Goal: Information Seeking & Learning: Learn about a topic

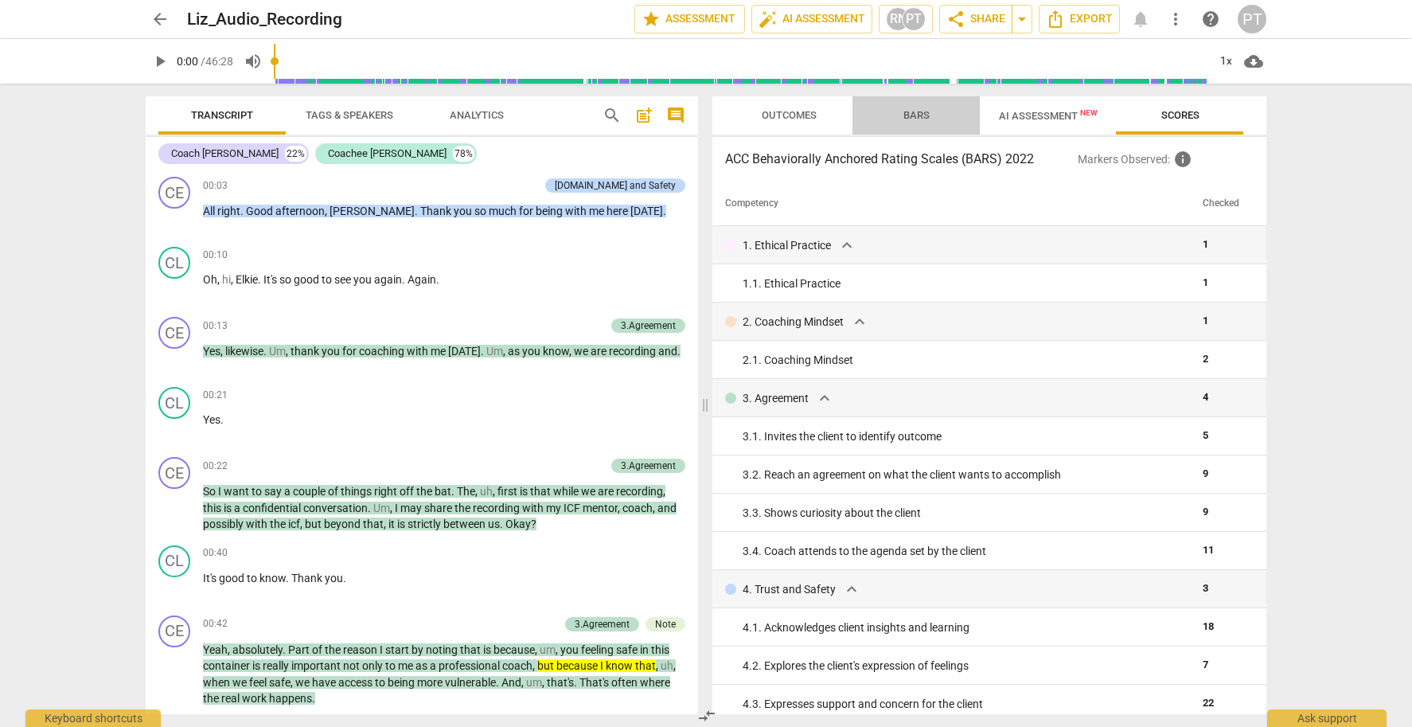
click at [918, 114] on span "Bars" at bounding box center [916, 115] width 26 height 12
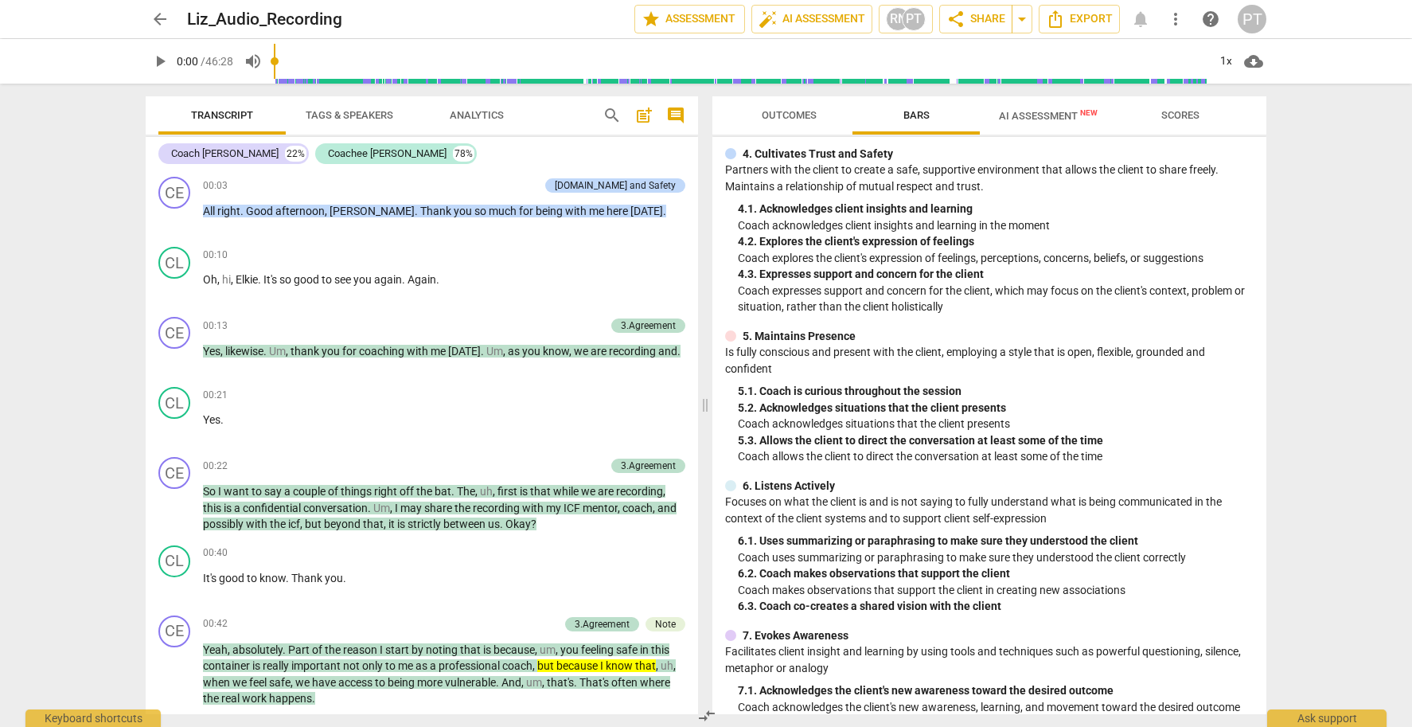
scroll to position [408, 0]
click at [1107, 447] on p "Coach allows the client to direct the conversation at least some of the time" at bounding box center [996, 455] width 516 height 17
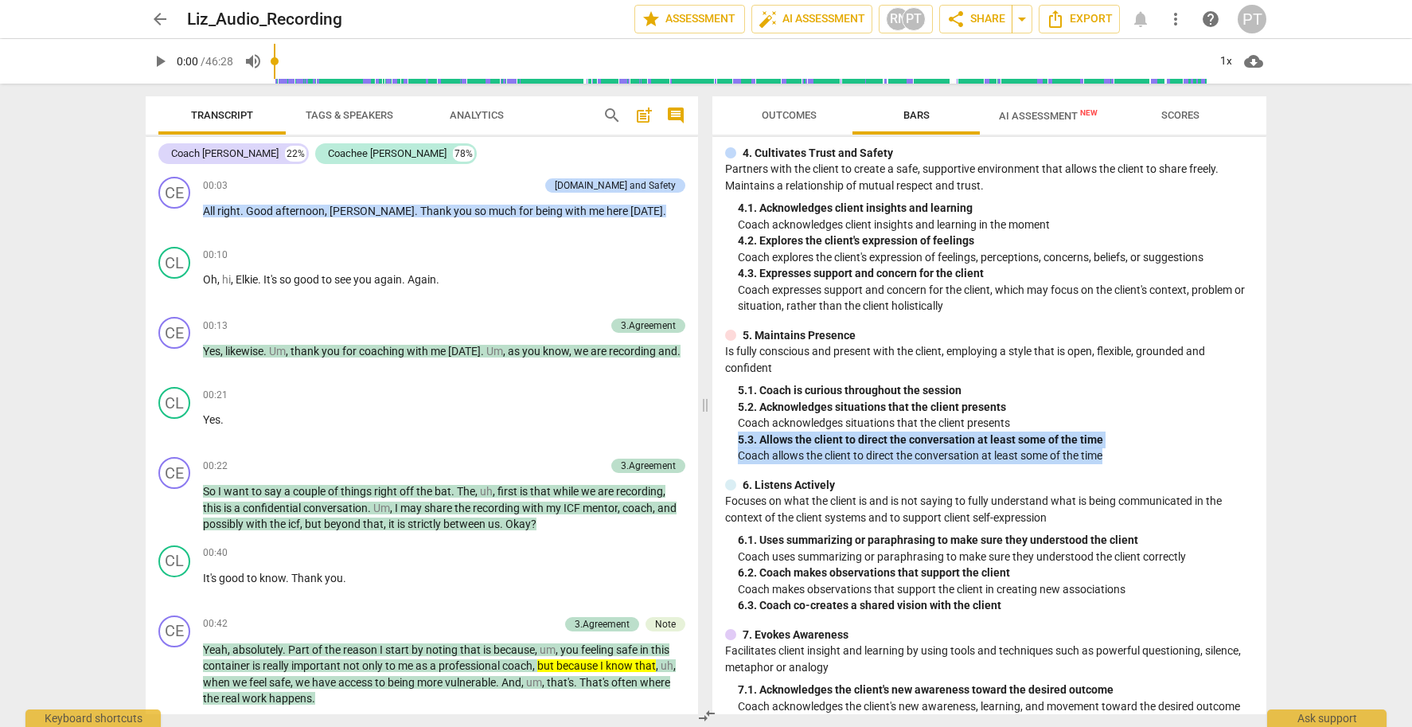
drag, startPoint x: 1113, startPoint y: 442, endPoint x: 737, endPoint y: 427, distance: 376.7
click at [736, 423] on div "5. Maintains Presence Is fully conscious and present with the client, employing…" at bounding box center [989, 395] width 528 height 137
copy div "5. 3. Allows the client to direct the conversation at least some of the time Co…"
click at [1188, 114] on span "Scores" at bounding box center [1180, 115] width 38 height 12
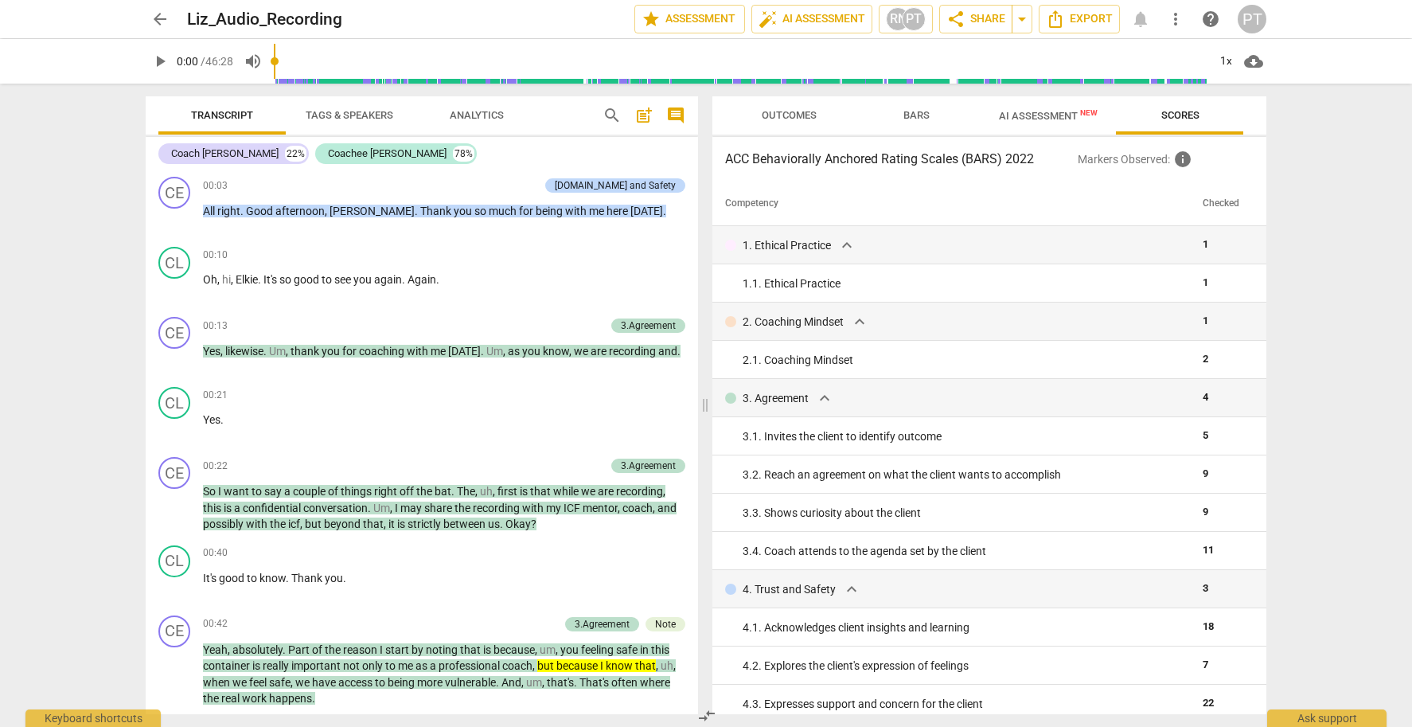
click at [1188, 114] on span "Scores" at bounding box center [1180, 115] width 38 height 12
click at [486, 117] on span "Analytics" at bounding box center [477, 115] width 54 height 12
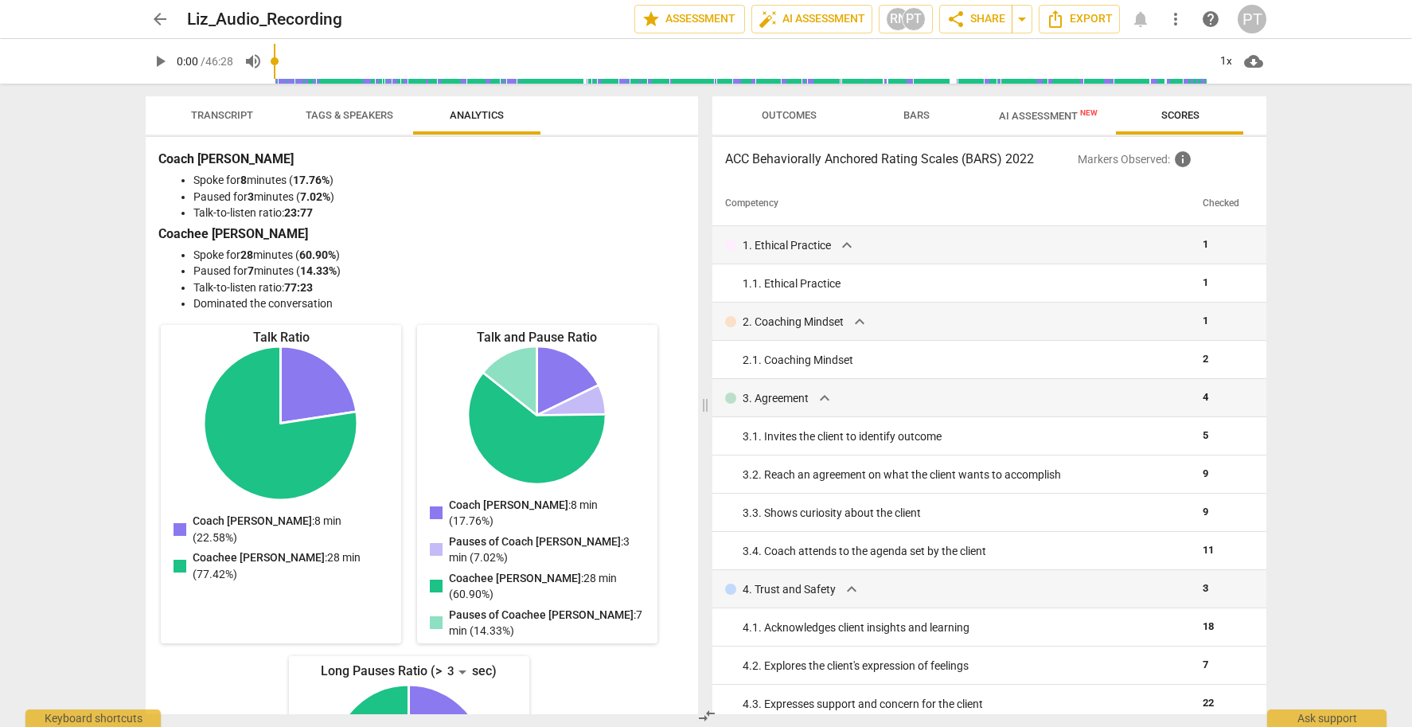
click at [918, 116] on span "Bars" at bounding box center [916, 115] width 26 height 12
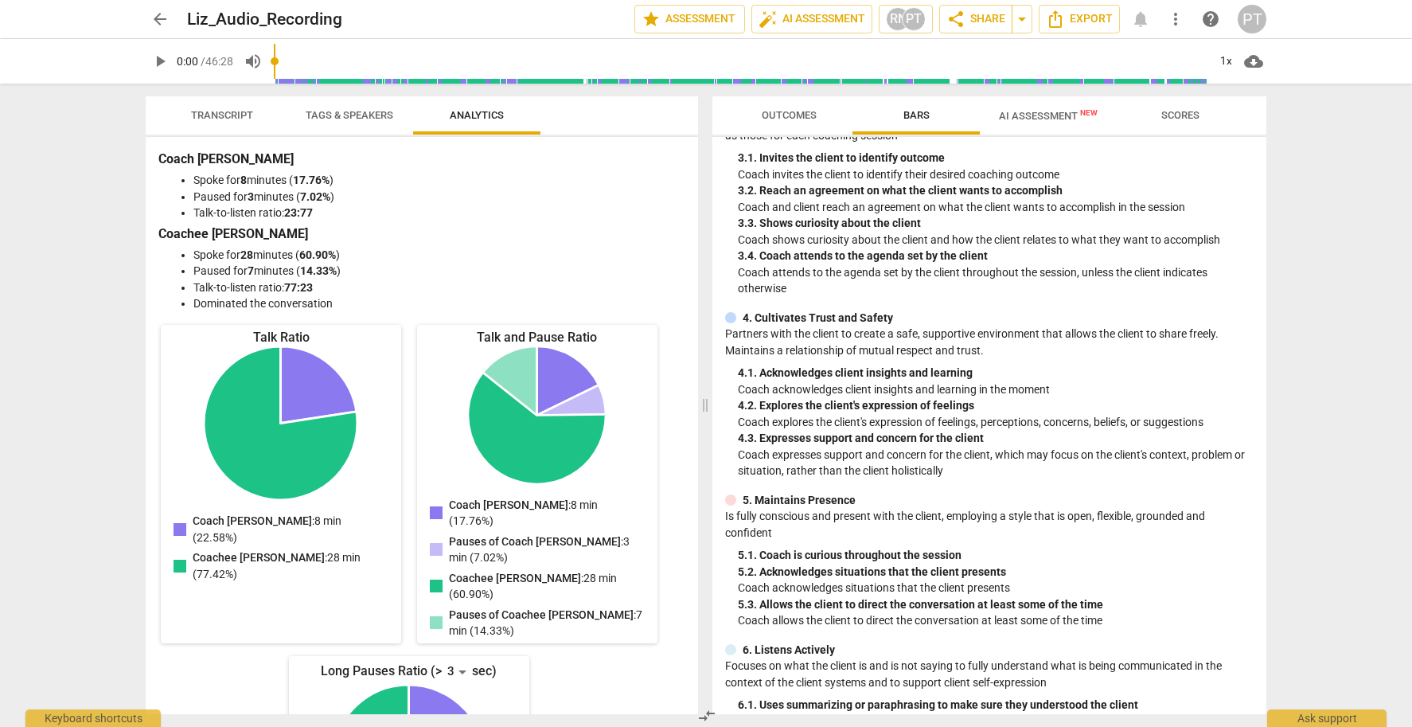
scroll to position [248, 0]
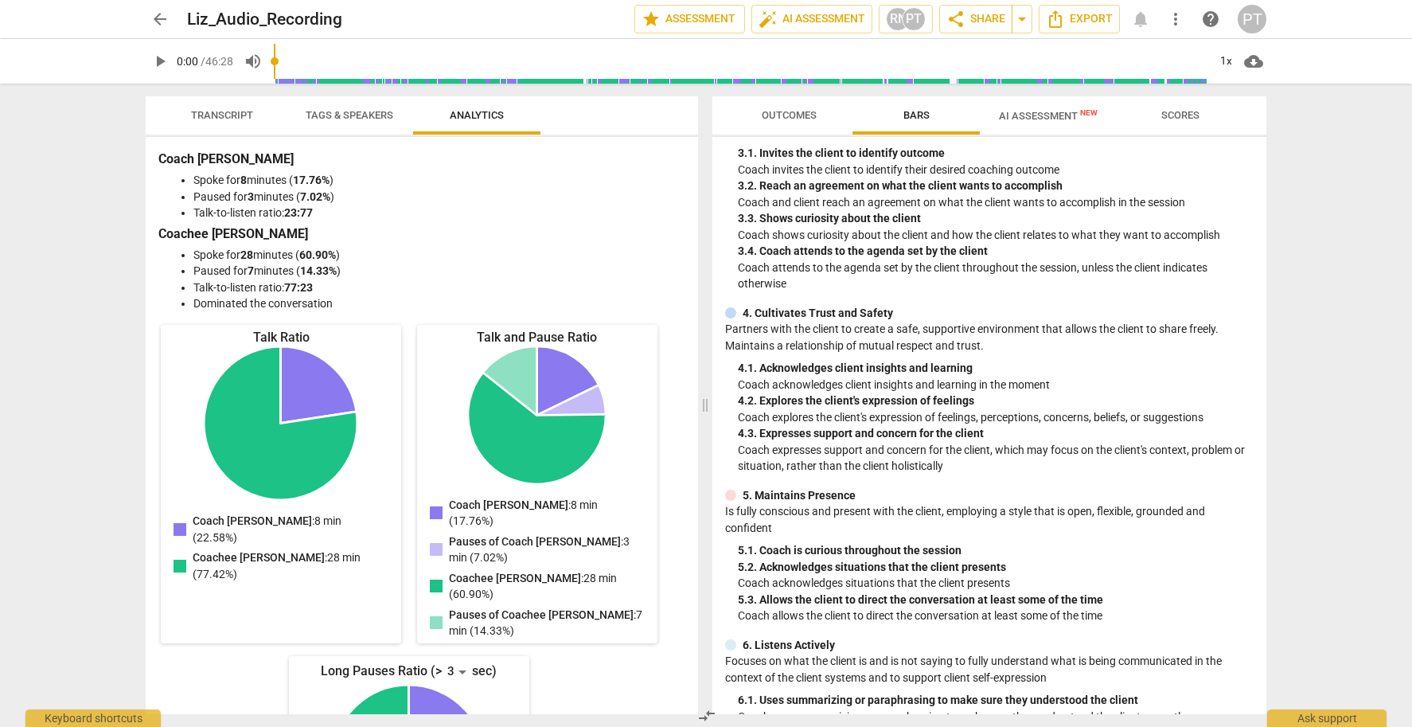
click at [345, 300] on li "Dominated the conversation" at bounding box center [437, 303] width 489 height 17
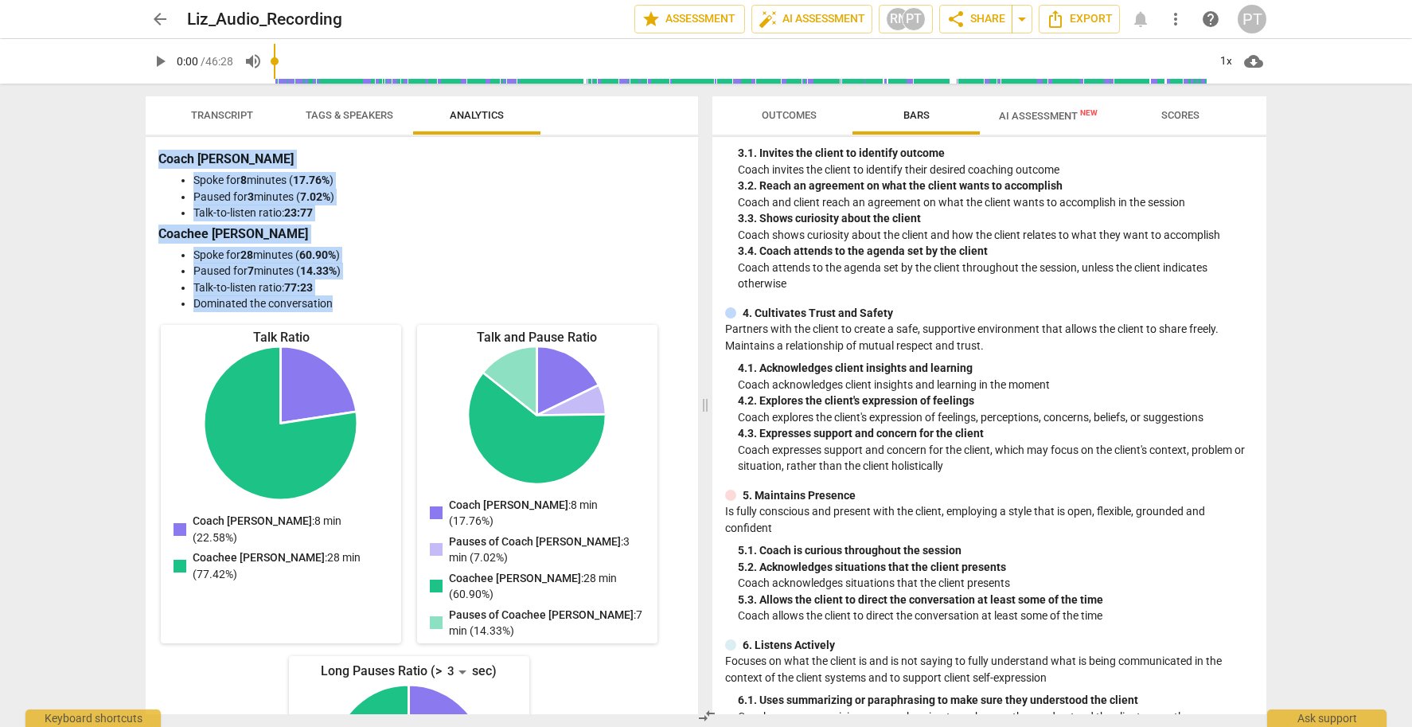
drag, startPoint x: 336, startPoint y: 302, endPoint x: 151, endPoint y: 160, distance: 232.7
click at [154, 156] on div "Coach [PERSON_NAME] for 8 minutes ( 17.76% ) Paused for 3 minutes ( 7.02% ) Tal…" at bounding box center [422, 425] width 552 height 577
copy div "Coach [PERSON_NAME] for 8 minutes ( 17.76% ) Paused for 3 minutes ( 7.02% ) Tal…"
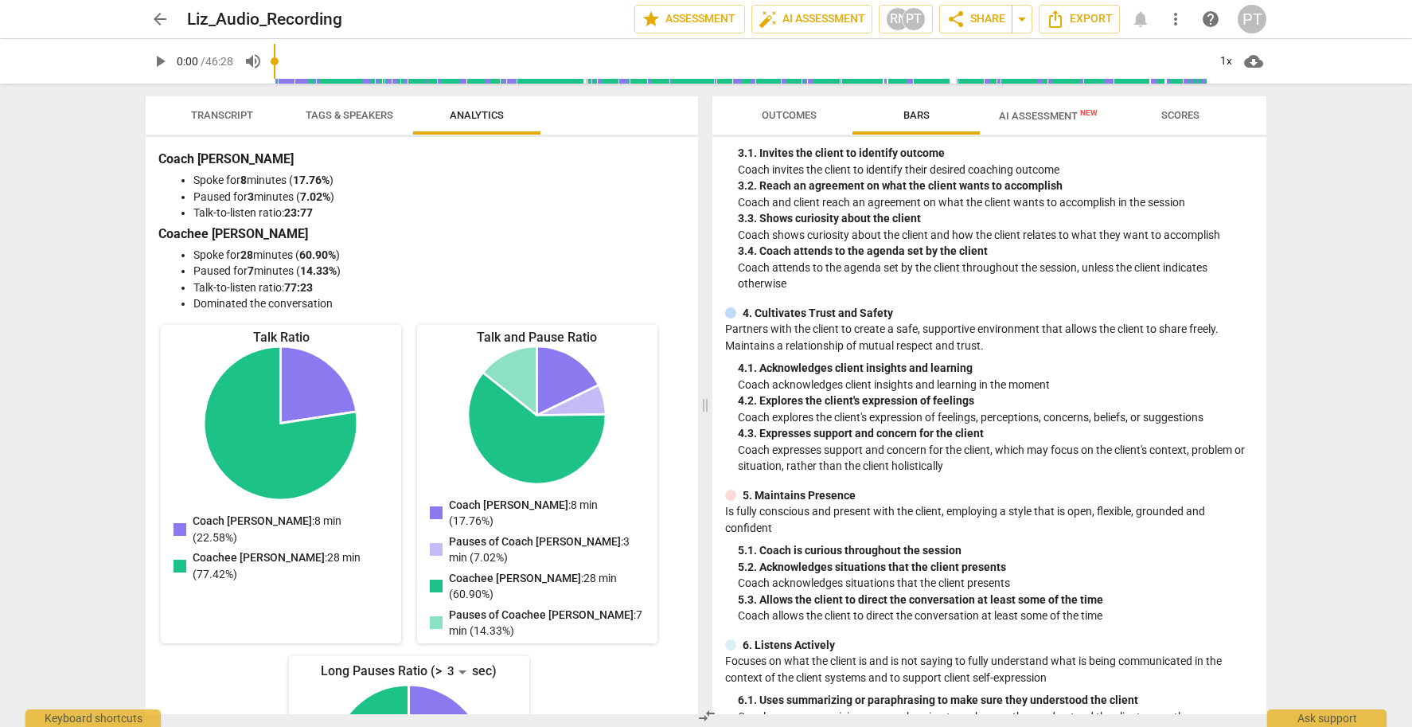
click at [334, 308] on div "Coach [PERSON_NAME] for 8 minutes ( 17.76% ) Paused for 3 minutes ( 7.02% ) Tal…" at bounding box center [422, 425] width 552 height 577
drag, startPoint x: 333, startPoint y: 302, endPoint x: 195, endPoint y: 305, distance: 137.7
click at [195, 305] on li "Dominated the conversation" at bounding box center [437, 303] width 489 height 17
click at [384, 300] on li "Dominated the conversation" at bounding box center [437, 303] width 489 height 17
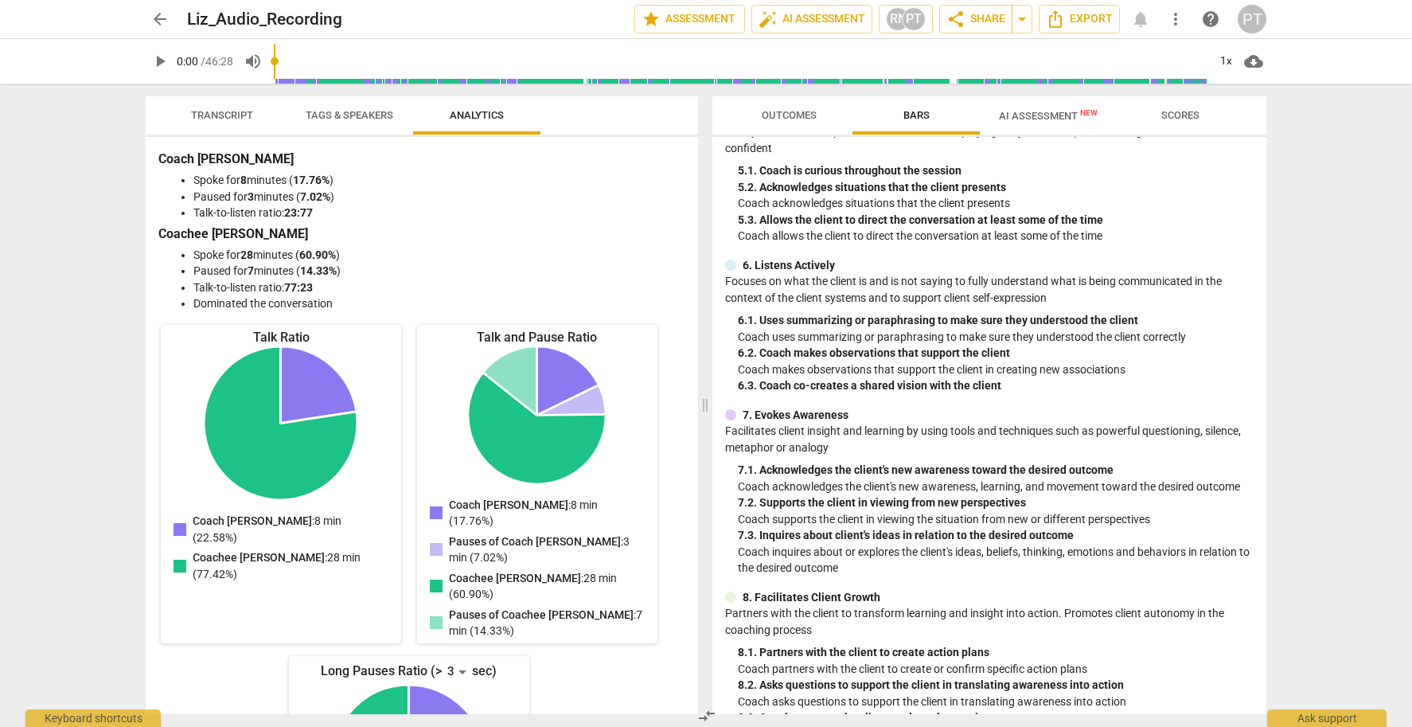
scroll to position [627, 0]
click at [1043, 116] on span "AI Assessment New" at bounding box center [1048, 116] width 99 height 12
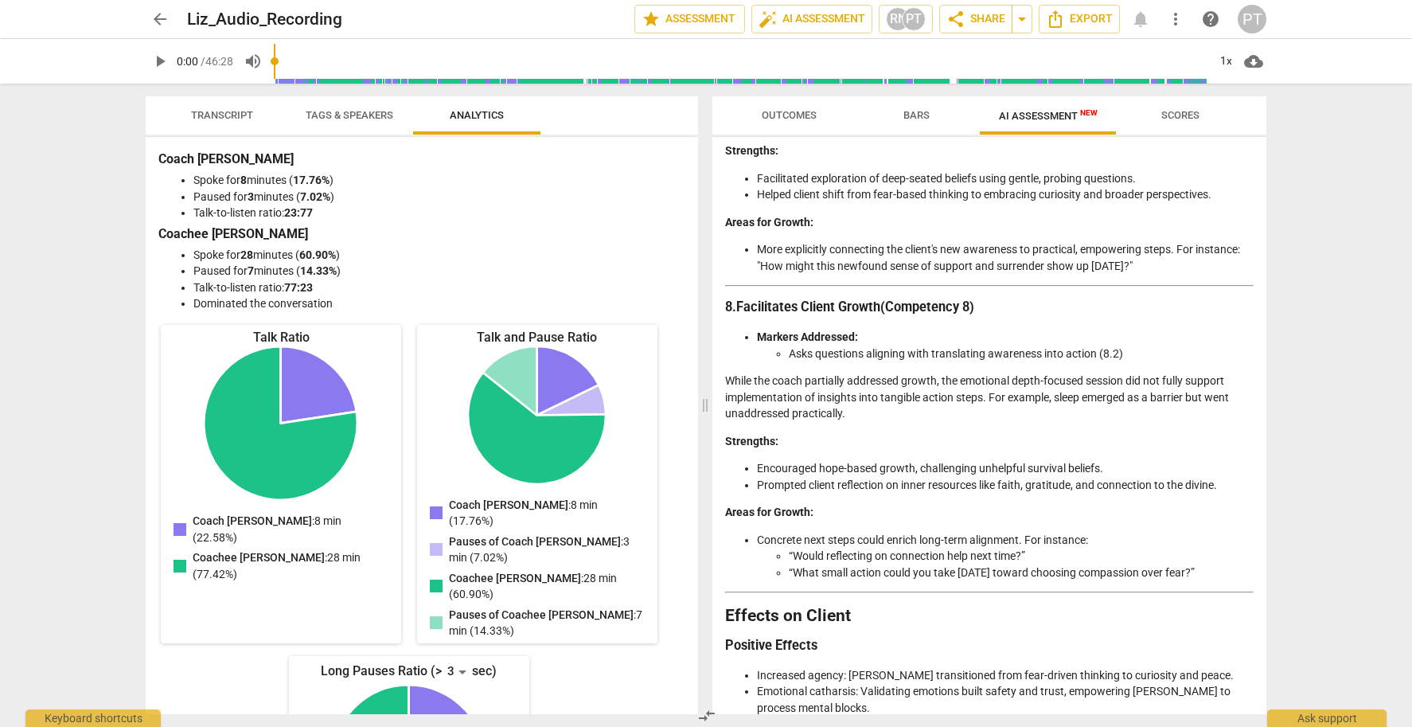
scroll to position [2560, 0]
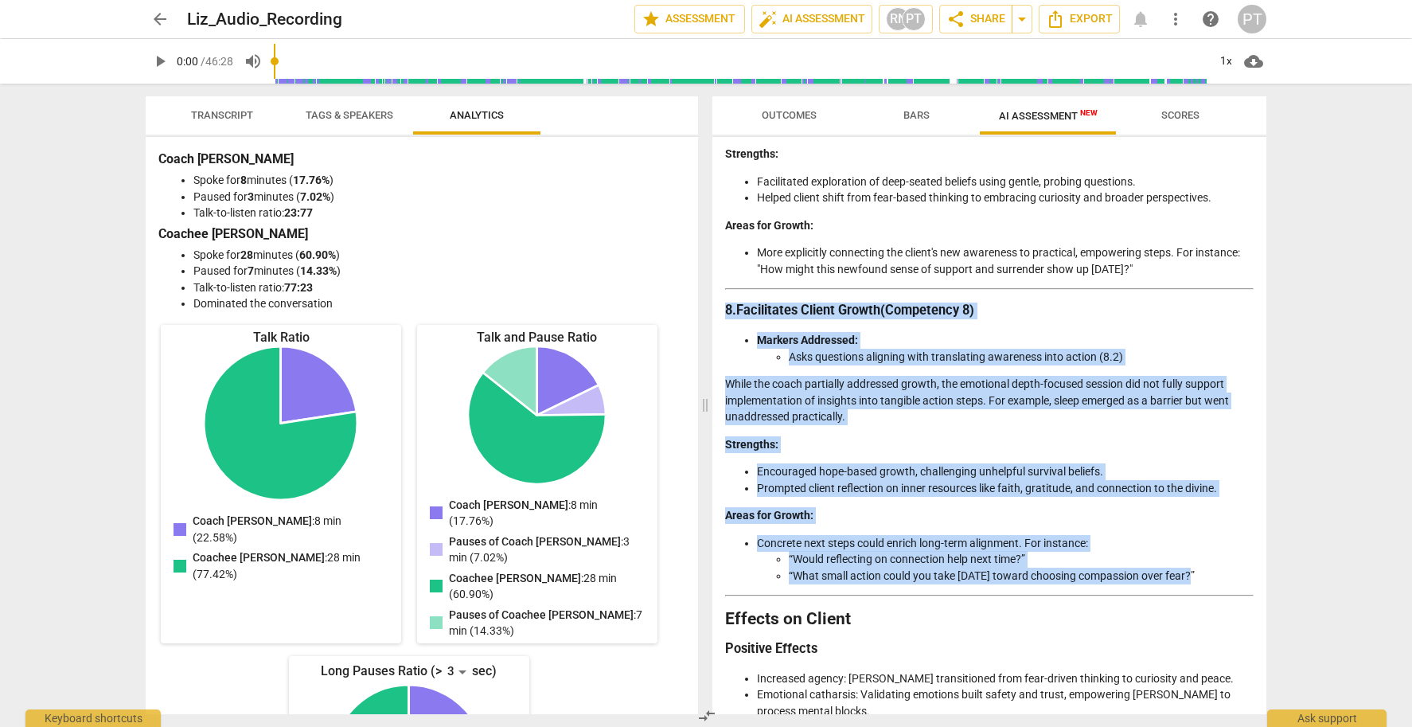
drag, startPoint x: 1202, startPoint y: 520, endPoint x: 722, endPoint y: 258, distance: 547.0
click at [722, 258] on div "Disclaimer: AI can make mistakes. Consult a qualified mentor coach before actin…" at bounding box center [989, 425] width 554 height 577
copy div "8. Facilitates Client Growth (Competency 8) Markers Addressed: Asks questions a…"
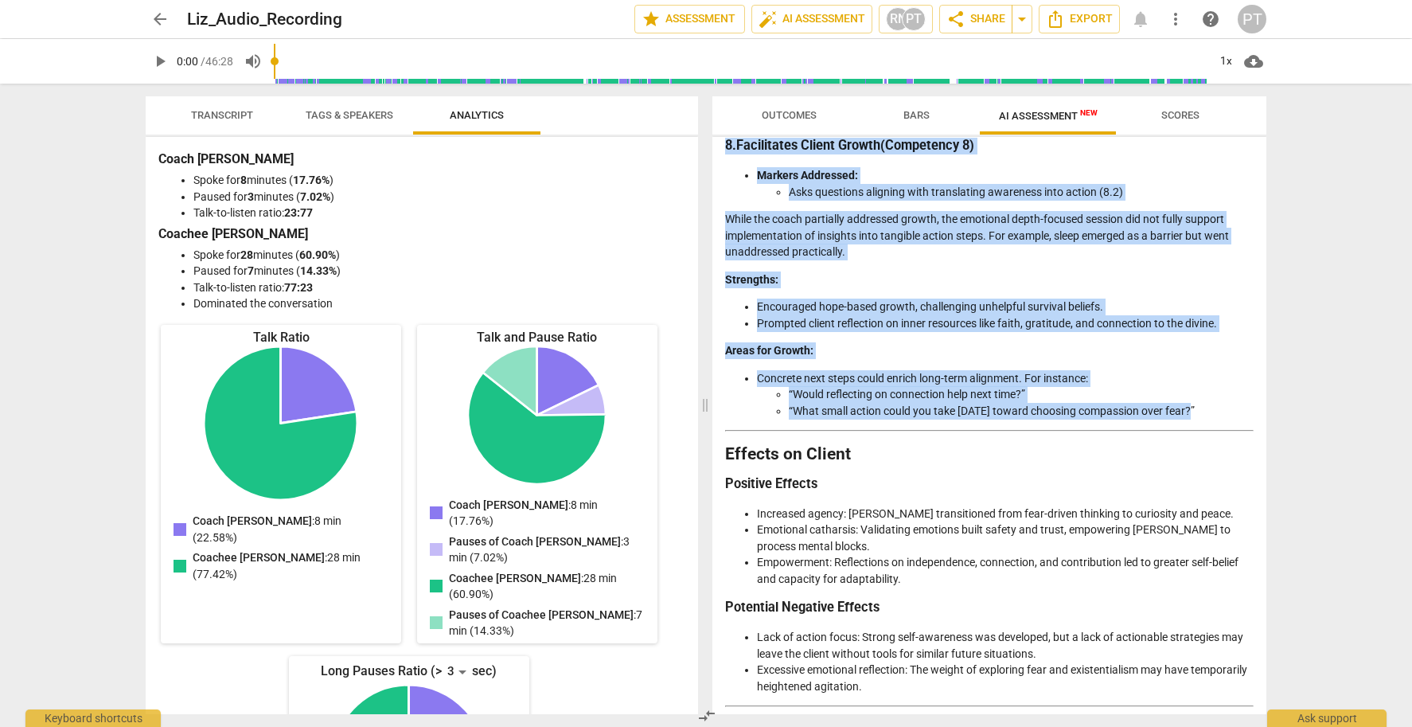
scroll to position [2708, 0]
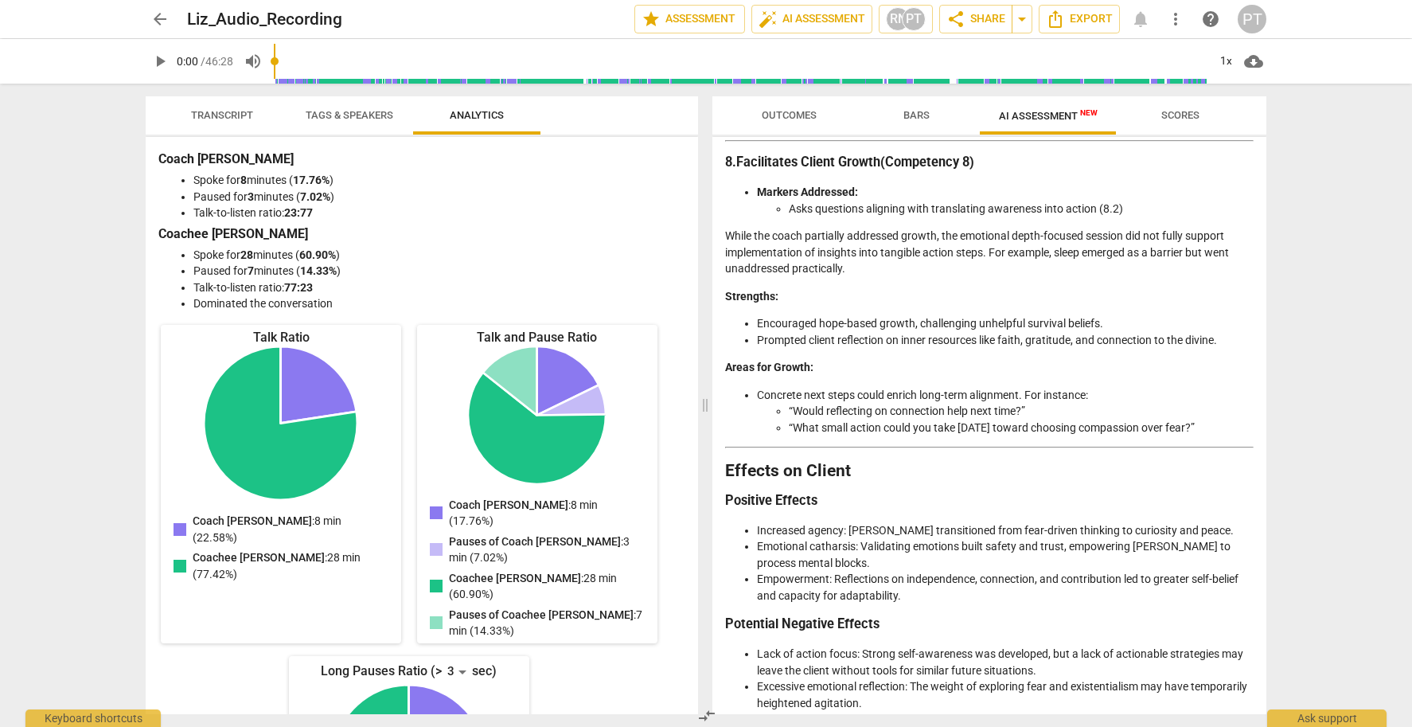
click at [948, 493] on h3 "Positive Effects" at bounding box center [989, 501] width 528 height 17
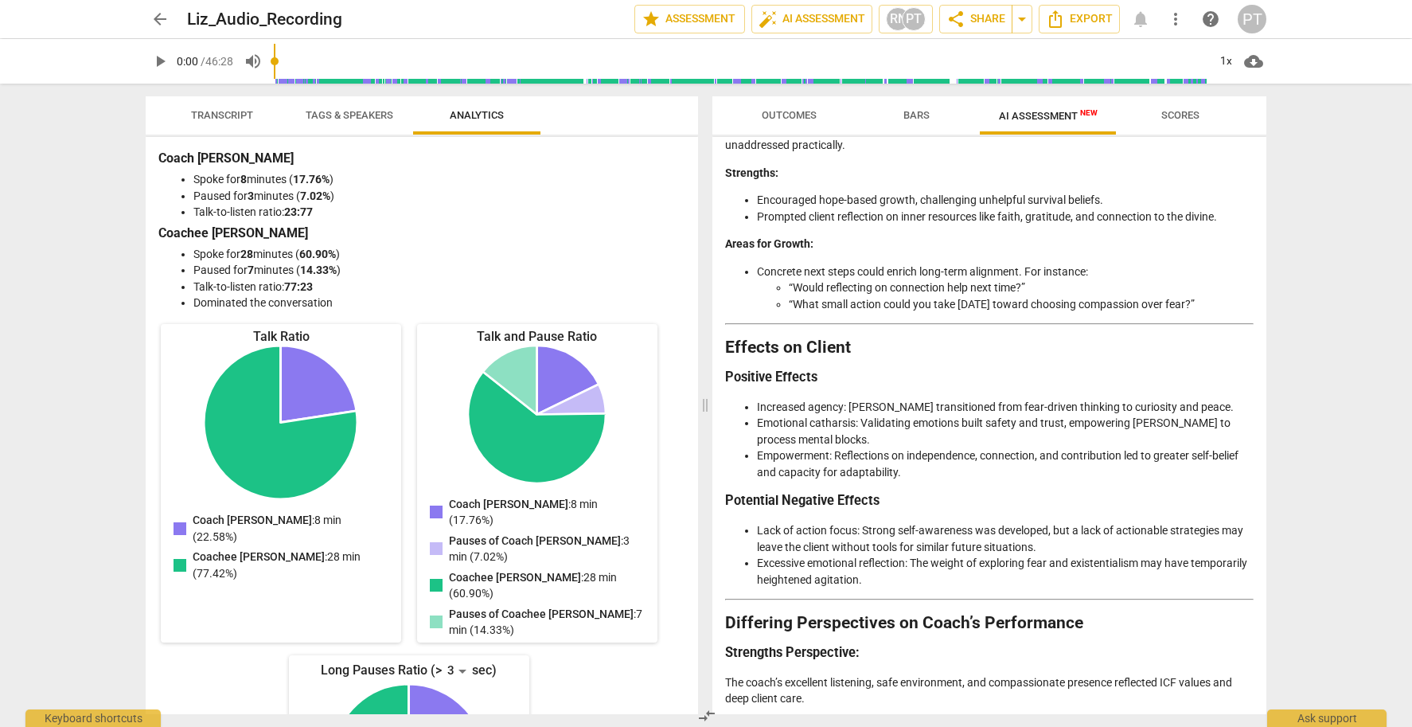
scroll to position [2645, 0]
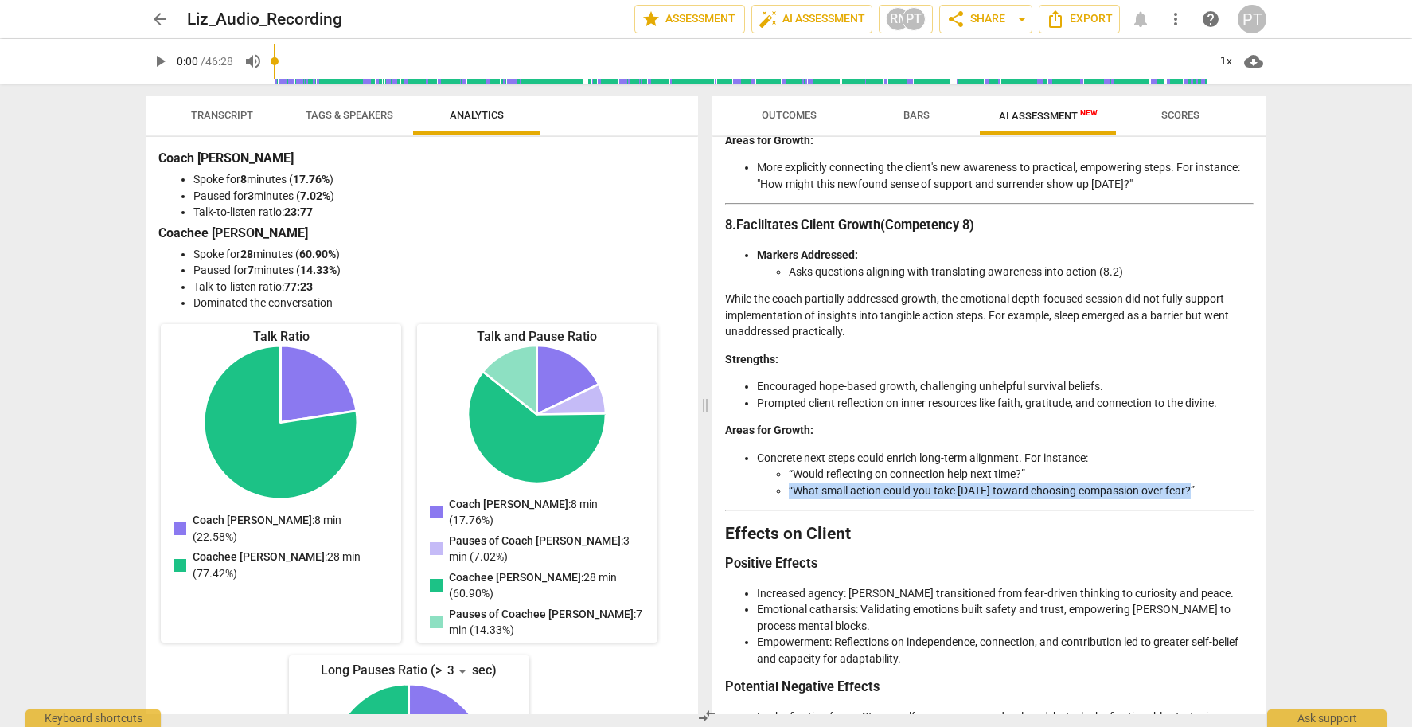
drag, startPoint x: 1194, startPoint y: 434, endPoint x: 790, endPoint y: 438, distance: 403.5
click at [790, 482] on li "“What small action could you take [DATE] toward choosing compassion over fear?”" at bounding box center [1021, 490] width 465 height 17
copy li "“What small action could you take [DATE] toward choosing compassion over fear?”"
click at [919, 115] on span "Bars" at bounding box center [916, 115] width 26 height 12
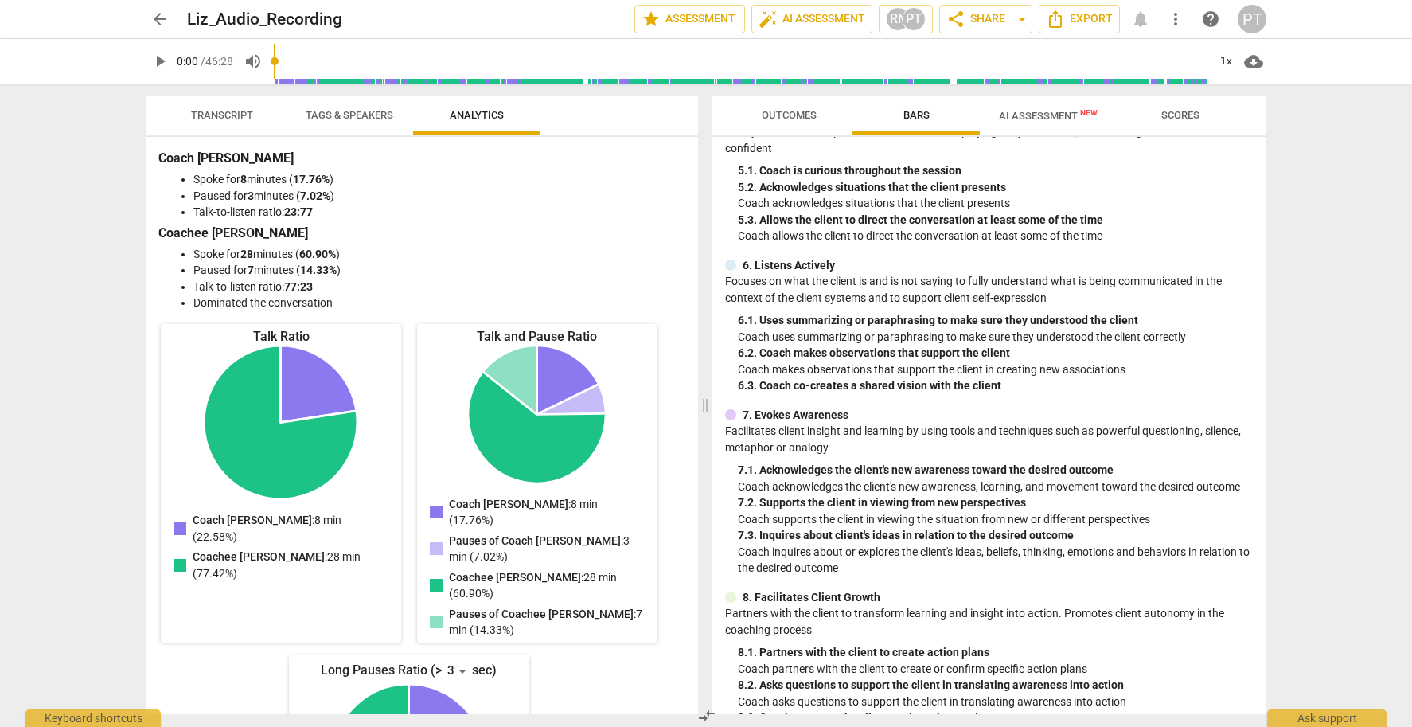
scroll to position [627, 0]
click at [1009, 710] on div "8. 3. Coach supports the client to close the session" at bounding box center [996, 718] width 516 height 17
drag, startPoint x: 1008, startPoint y: 692, endPoint x: 735, endPoint y: 693, distance: 272.2
click at [737, 693] on div "8. Facilitates Client Growth Partners with the client to transform learning and…" at bounding box center [989, 658] width 528 height 137
copy div "8. 3. Coach supports the client to close the session"
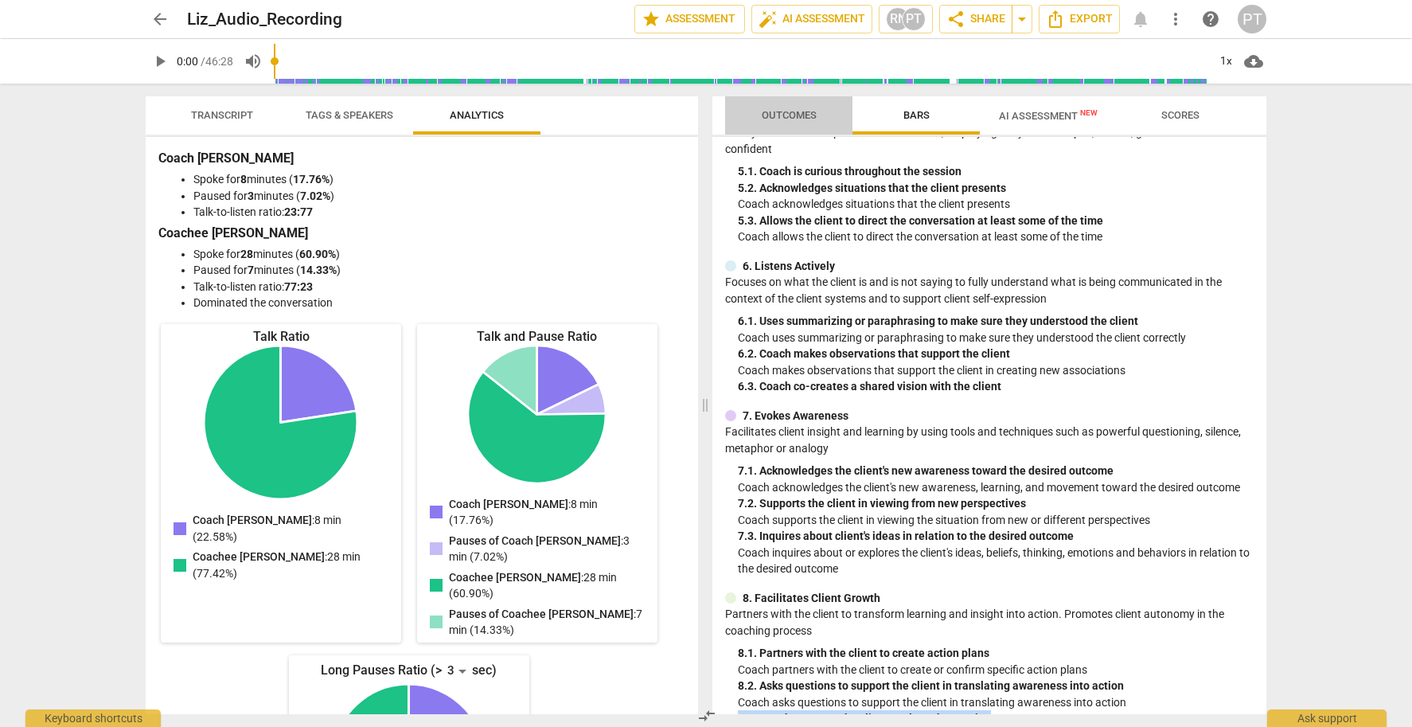
click at [793, 115] on span "Outcomes" at bounding box center [789, 115] width 55 height 12
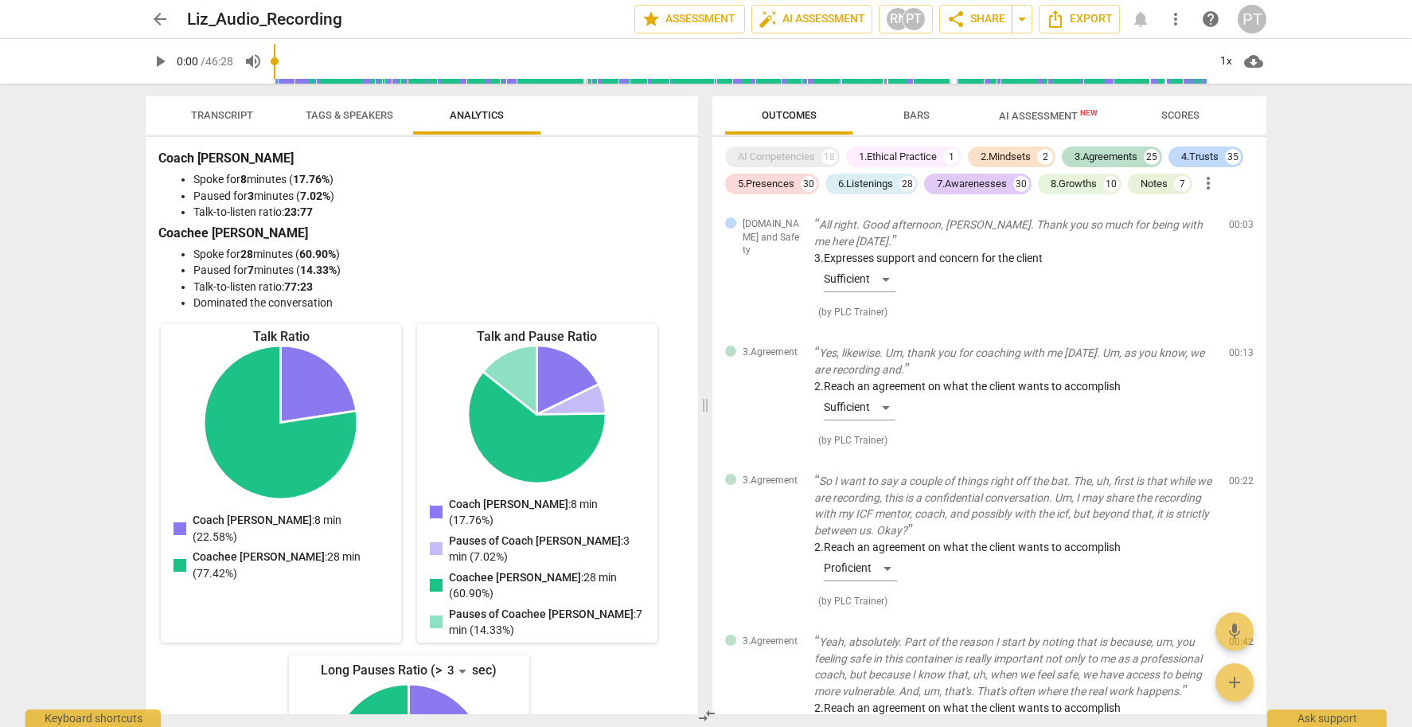
click at [216, 110] on span "Transcript" at bounding box center [222, 115] width 62 height 12
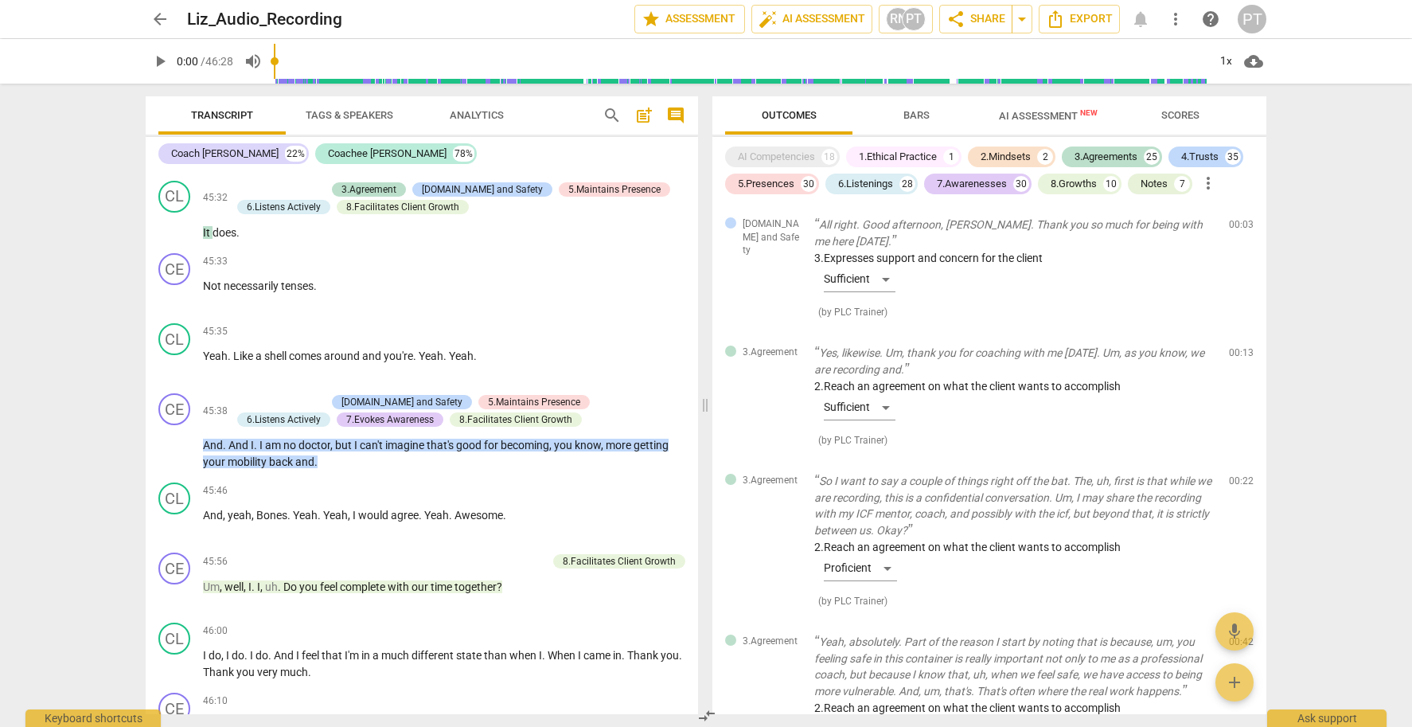
scroll to position [13167, 0]
click at [630, 555] on div "8.Facilitates Client Growth" at bounding box center [619, 562] width 113 height 14
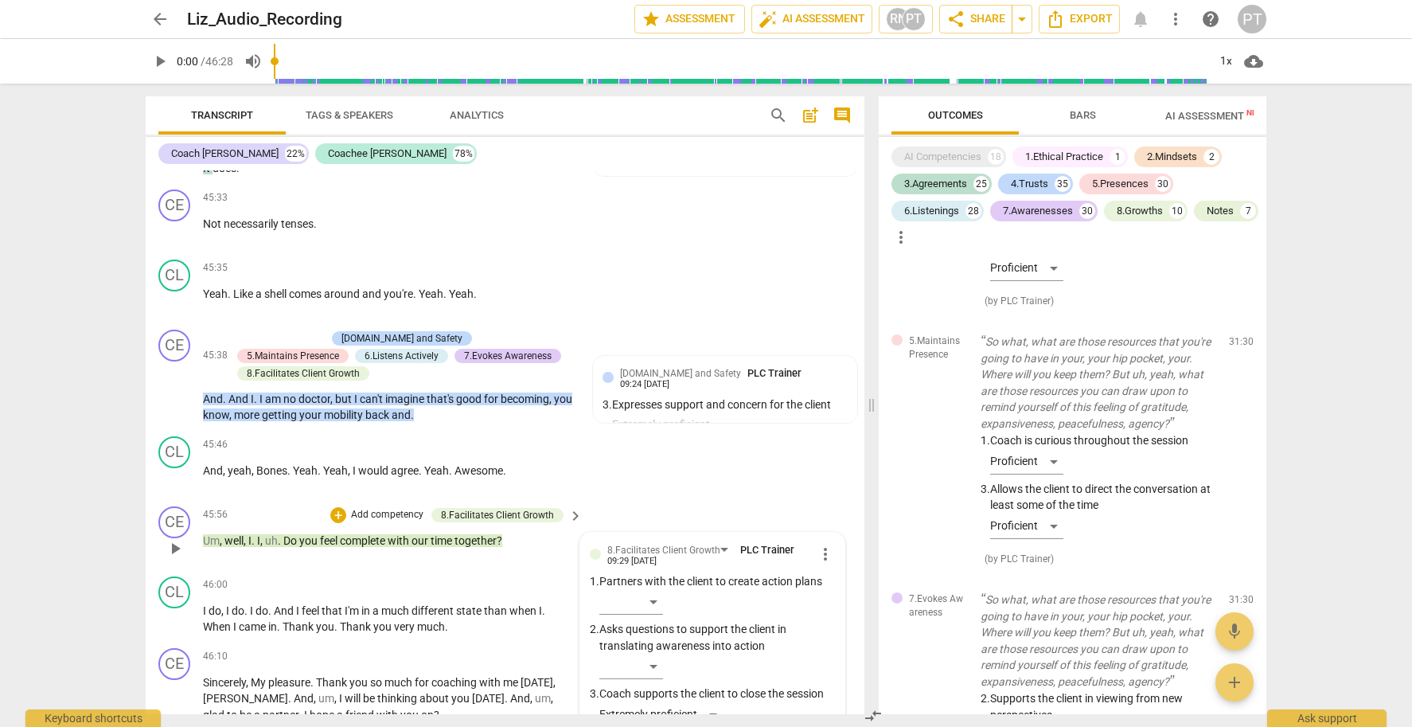
scroll to position [0, 0]
click at [940, 321] on div "[DOMAIN_NAME] and Safety So what, what are those resources that you're going to…" at bounding box center [1073, 223] width 388 height 193
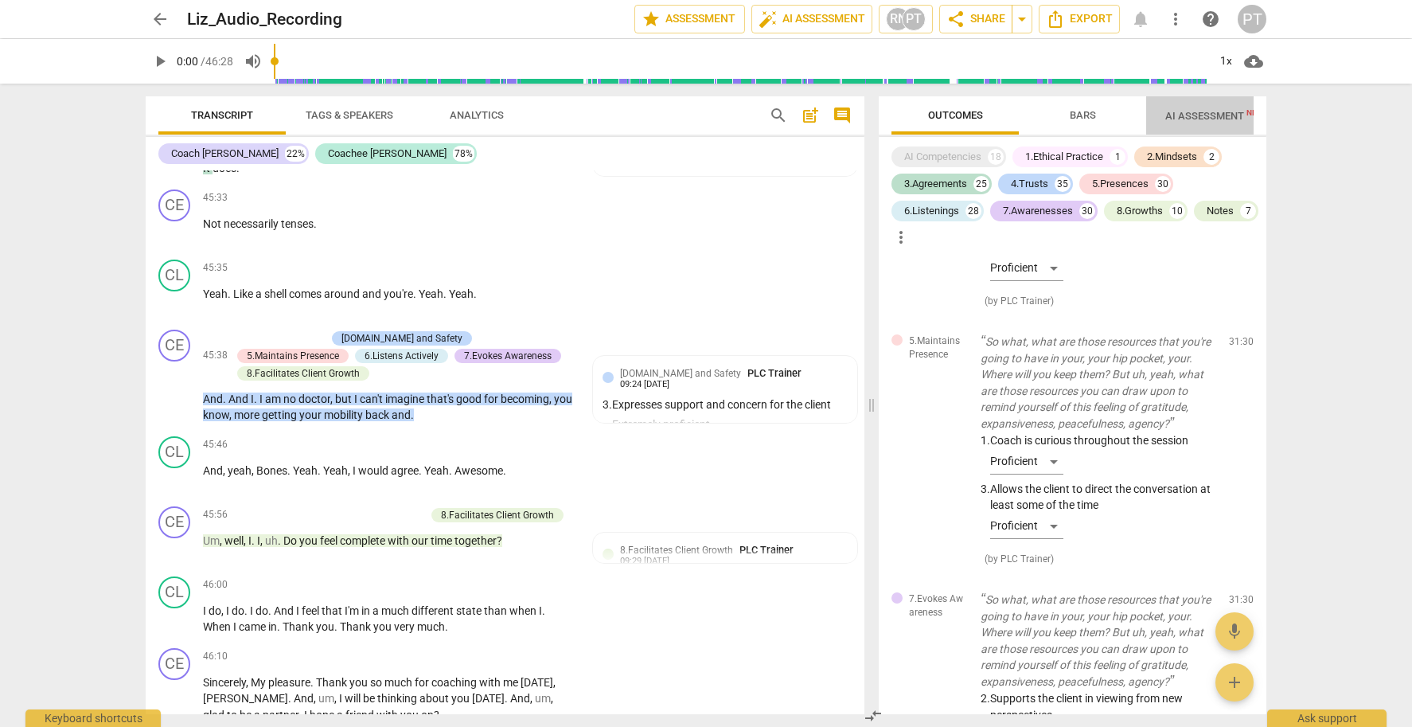
click at [1234, 114] on span "AI Assessment New" at bounding box center [1214, 116] width 99 height 12
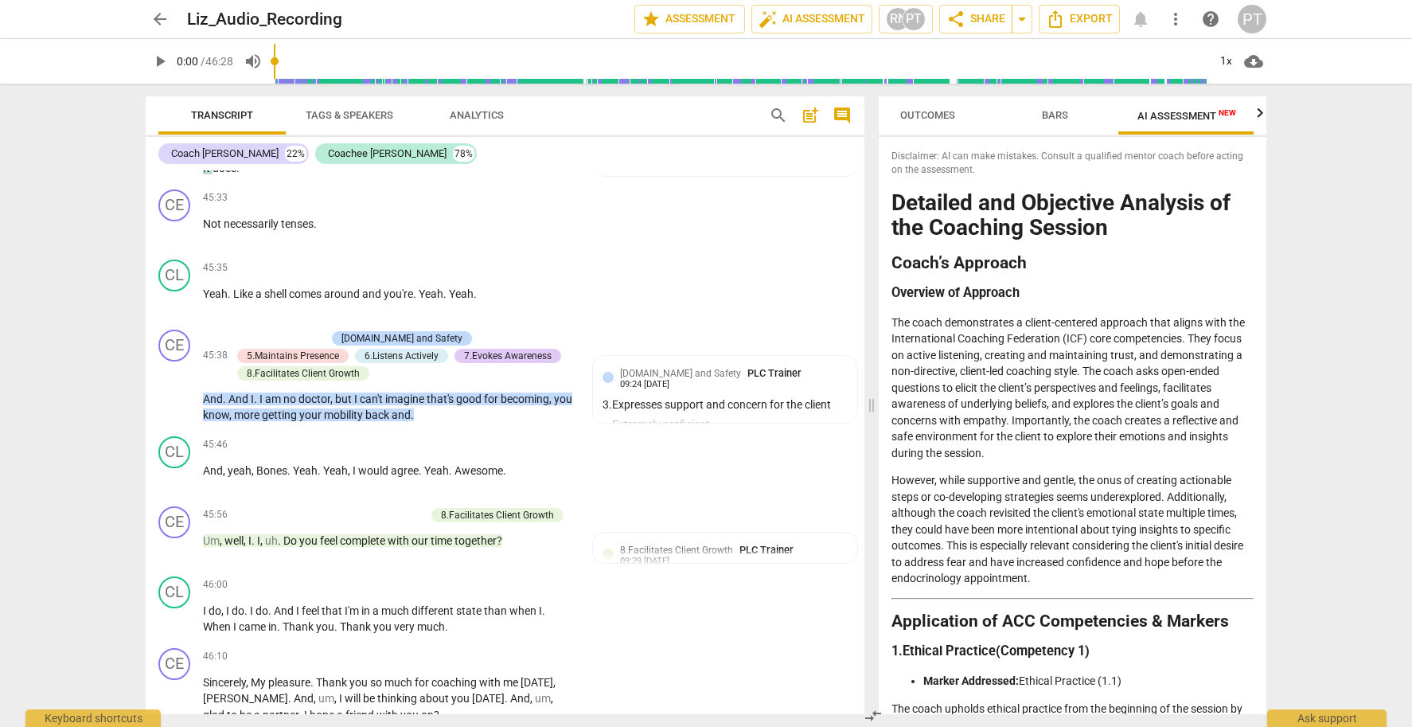
scroll to position [0, 29]
